Goal: Book appointment/travel/reservation

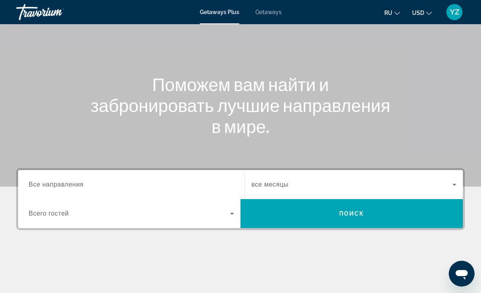
click at [206, 181] on input "Destination Все направления" at bounding box center [132, 185] width 206 height 10
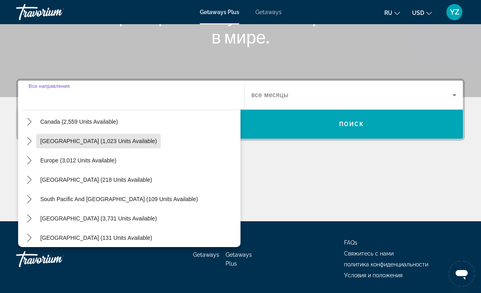
scroll to position [69, 0]
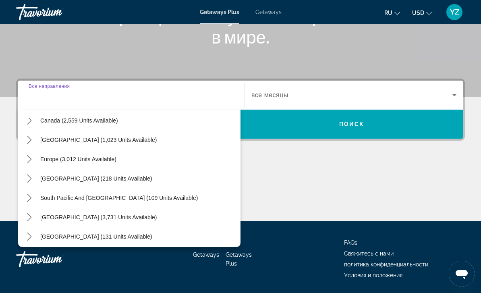
click at [33, 160] on icon "Toggle Europe (3,012 units available) submenu" at bounding box center [29, 159] width 8 height 8
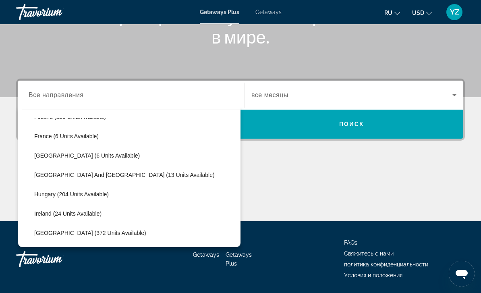
scroll to position [171, 0]
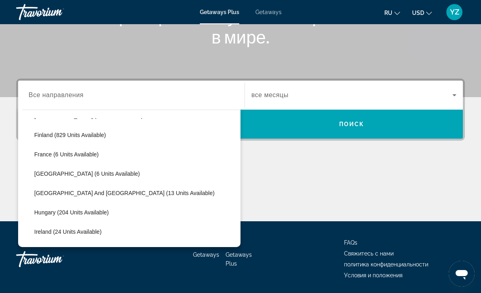
click at [74, 154] on span "France (6 units available)" at bounding box center [66, 154] width 65 height 6
type input "**********"
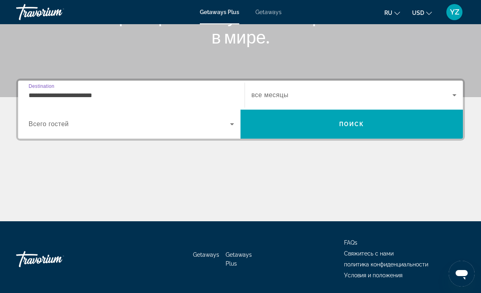
click at [454, 96] on icon "Search widget" at bounding box center [455, 95] width 4 height 2
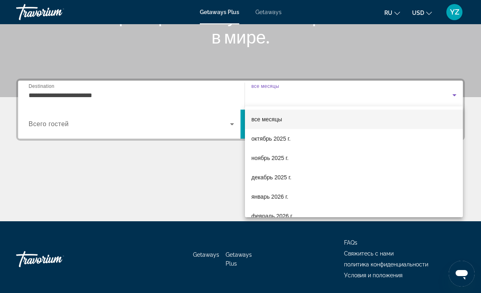
click at [175, 179] on div at bounding box center [240, 146] width 481 height 293
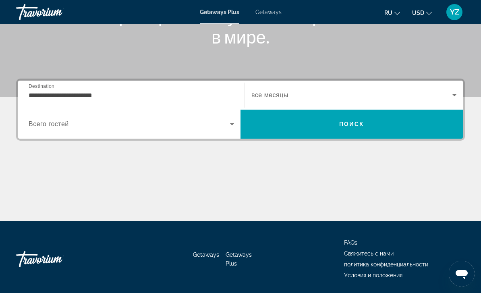
click at [232, 125] on icon "Search widget" at bounding box center [232, 124] width 4 height 2
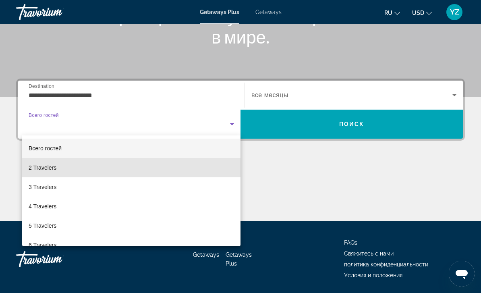
click at [174, 167] on mat-option "2 Travelers" at bounding box center [131, 167] width 219 height 19
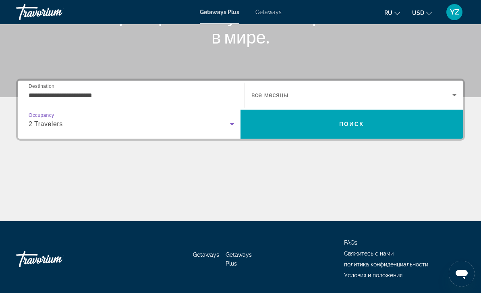
click at [453, 95] on icon "Search widget" at bounding box center [455, 95] width 4 height 2
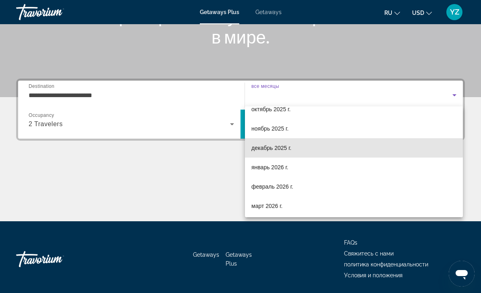
scroll to position [33, 0]
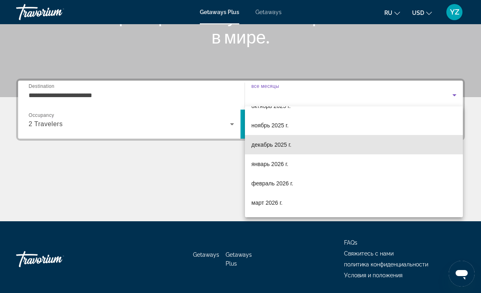
click at [305, 146] on mat-option "декабрь 2025 г." at bounding box center [354, 144] width 218 height 19
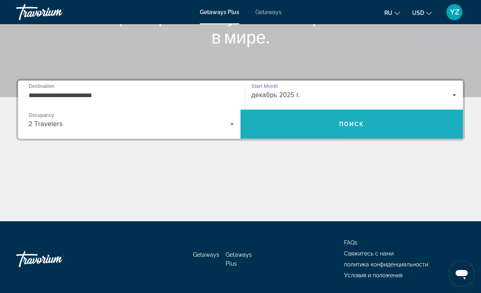
click at [433, 125] on span "Search" at bounding box center [352, 124] width 223 height 19
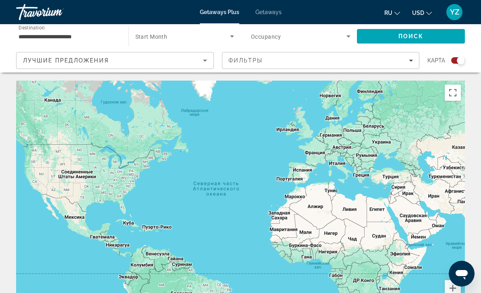
click at [207, 58] on icon "Sort by" at bounding box center [205, 61] width 10 height 10
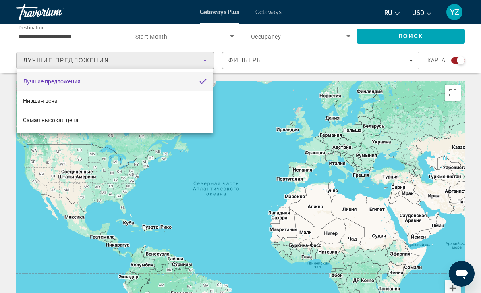
click at [231, 36] on div at bounding box center [240, 146] width 481 height 293
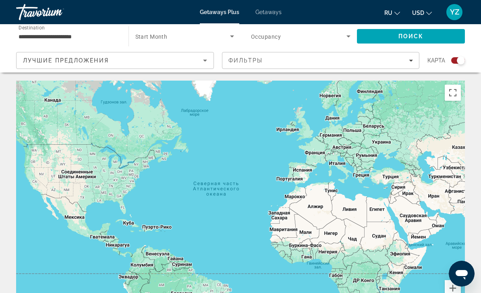
click at [234, 36] on icon "Search widget" at bounding box center [232, 36] width 4 height 2
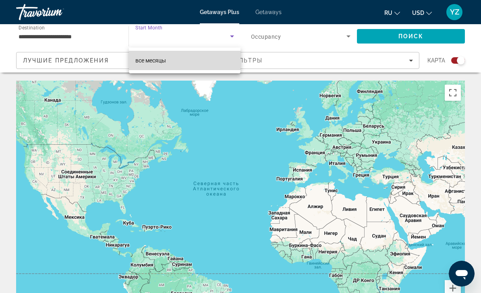
click at [216, 59] on mat-option "все месяцы" at bounding box center [185, 60] width 112 height 19
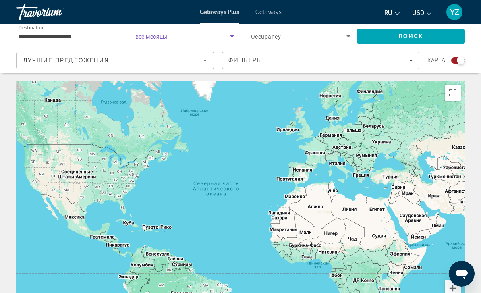
click at [441, 36] on span "Search" at bounding box center [411, 36] width 108 height 19
click at [95, 39] on input "**********" at bounding box center [69, 37] width 100 height 10
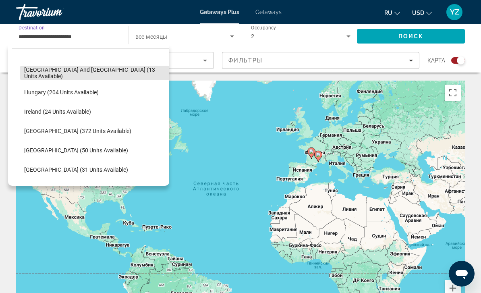
scroll to position [232, 0]
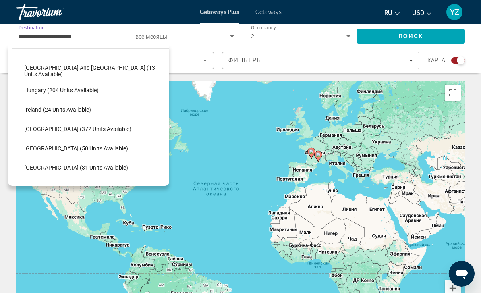
click at [71, 133] on span "Select destination: Italy (372 units available)" at bounding box center [94, 128] width 149 height 19
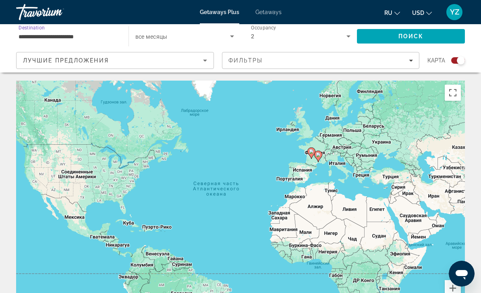
click at [446, 39] on span "Search" at bounding box center [411, 36] width 108 height 19
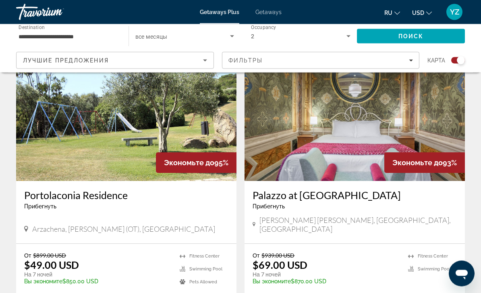
scroll to position [1807, 0]
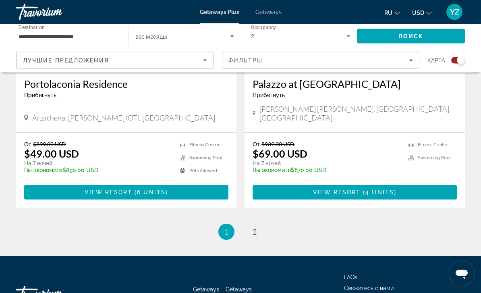
click at [260, 224] on ul "1 / 2 You're on page 1 page 2" at bounding box center [240, 232] width 449 height 16
click at [260, 225] on link "page 2" at bounding box center [255, 232] width 14 height 14
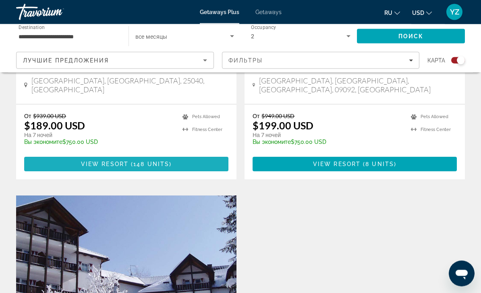
scroll to position [1285, 0]
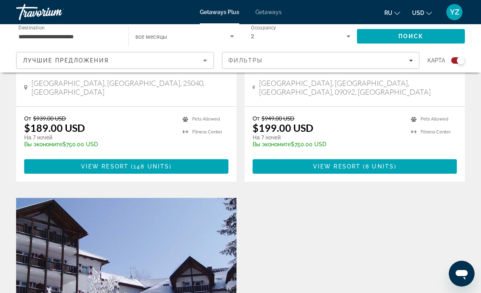
click at [35, 32] on input "**********" at bounding box center [69, 37] width 100 height 10
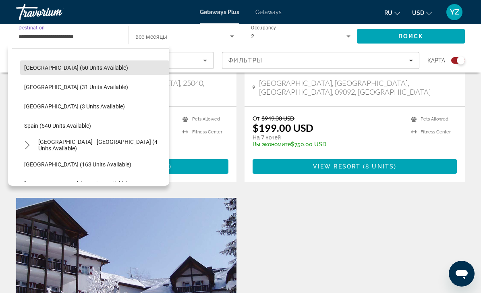
scroll to position [313, 0]
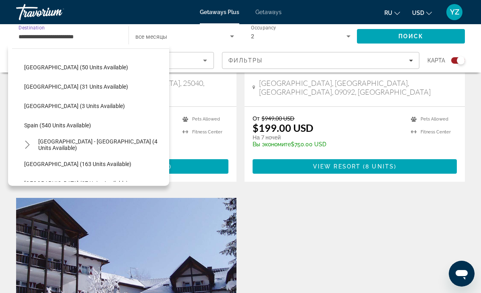
click at [75, 125] on span "Spain (540 units available)" at bounding box center [57, 125] width 67 height 6
type input "**********"
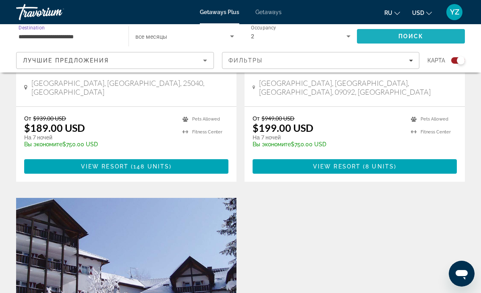
click at [440, 34] on span "Search" at bounding box center [411, 36] width 108 height 19
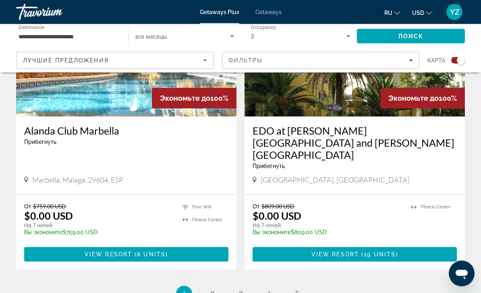
scroll to position [1819, 0]
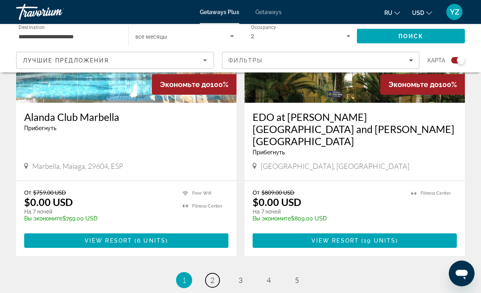
click at [217, 274] on link "page 2" at bounding box center [213, 281] width 14 height 14
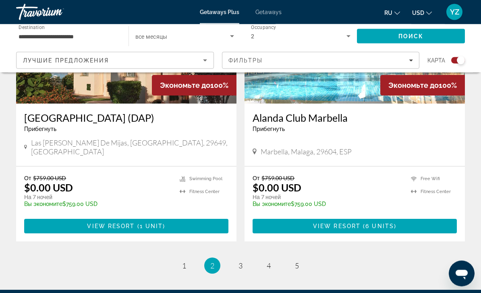
scroll to position [1807, 0]
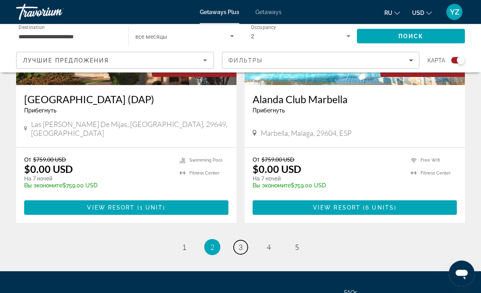
click at [242, 243] on span "3" at bounding box center [241, 247] width 4 height 9
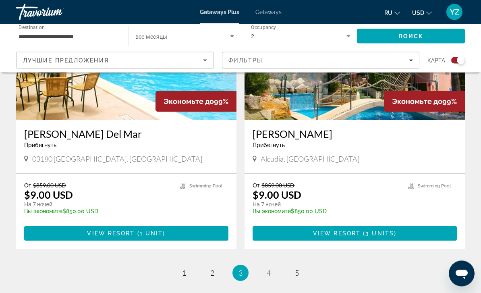
scroll to position [1752, 0]
click at [265, 266] on link "page 4" at bounding box center [269, 273] width 14 height 14
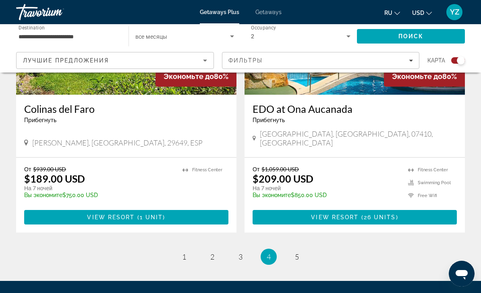
scroll to position [1766, 0]
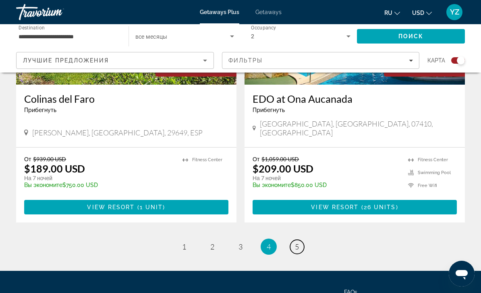
click at [303, 240] on link "page 5" at bounding box center [297, 247] width 14 height 14
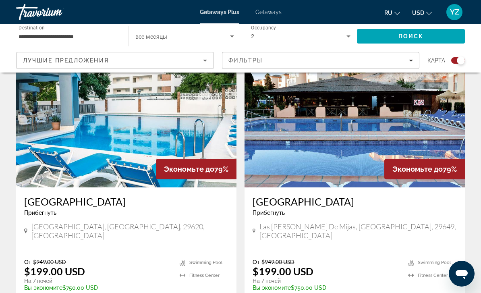
scroll to position [1179, 0]
